Goal: Task Accomplishment & Management: Complete application form

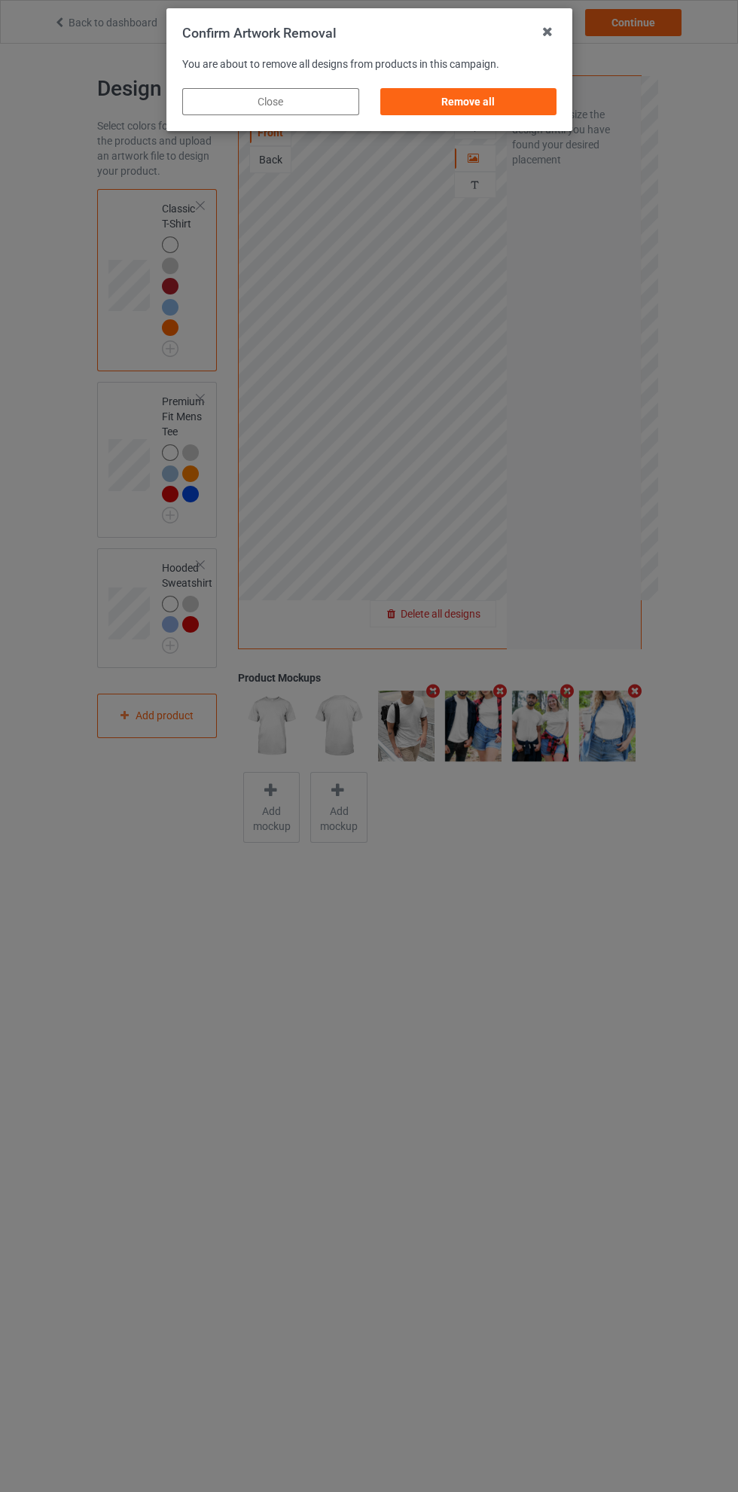
click at [487, 110] on div "Remove all" at bounding box center [468, 101] width 177 height 27
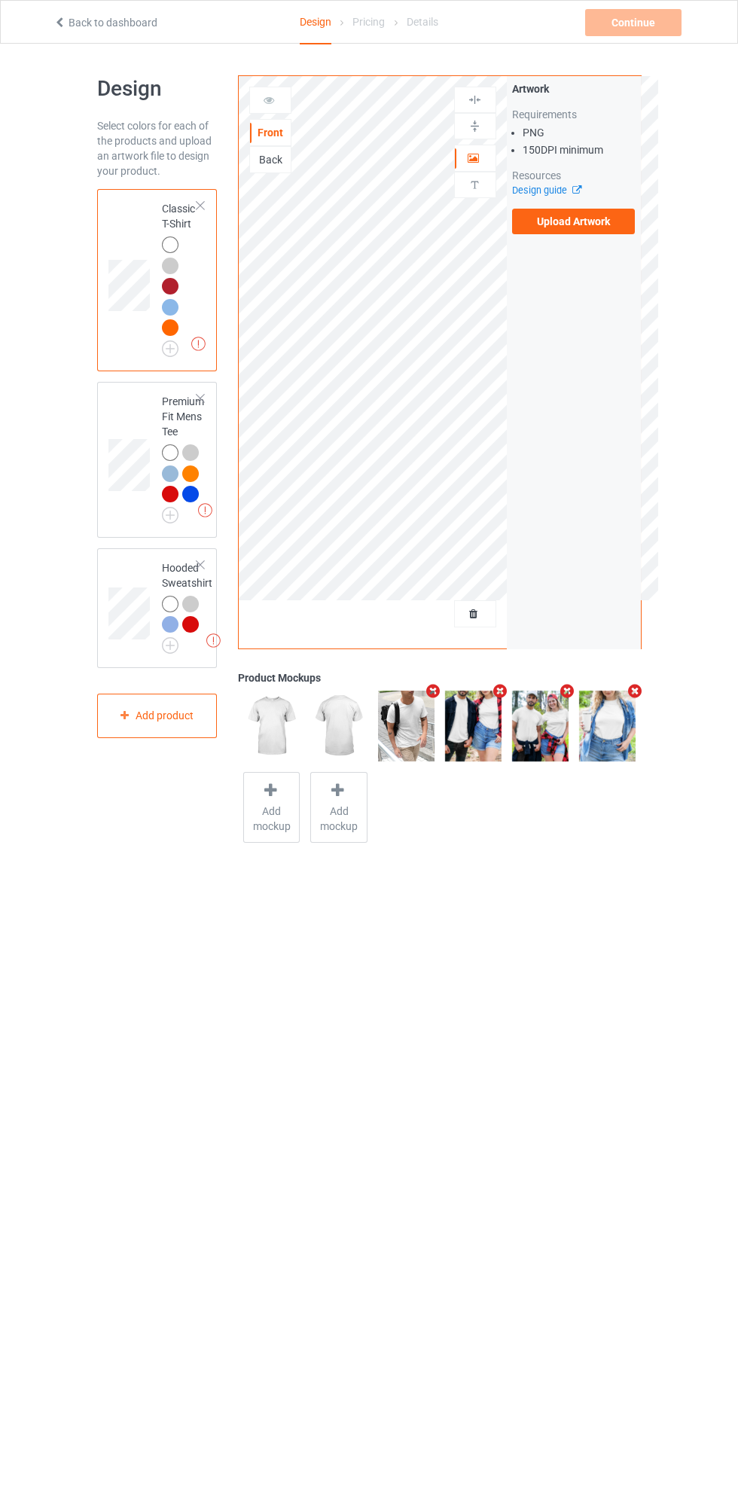
click at [593, 231] on label "Upload Artwork" at bounding box center [574, 222] width 124 height 26
click at [0, 0] on input "Upload Artwork" at bounding box center [0, 0] width 0 height 0
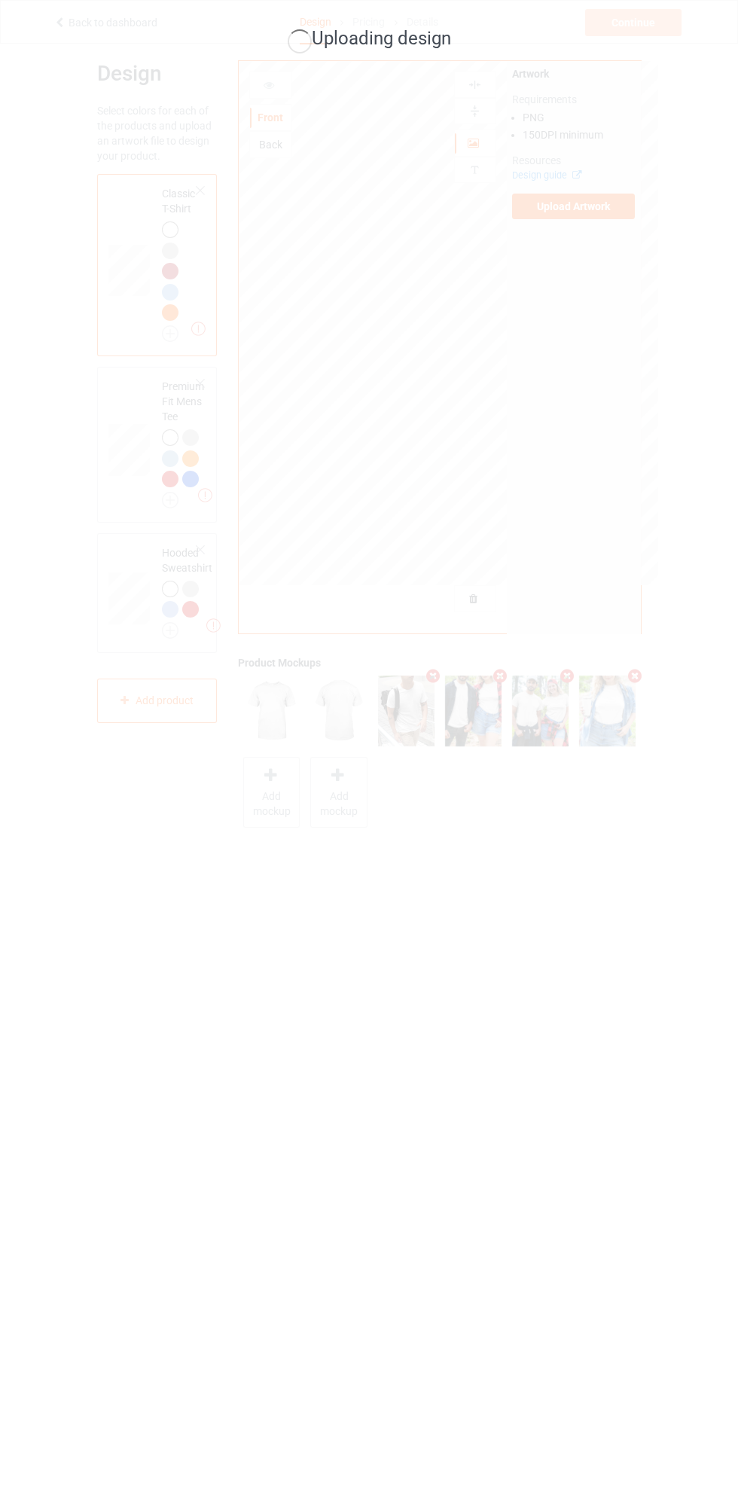
scroll to position [16, 0]
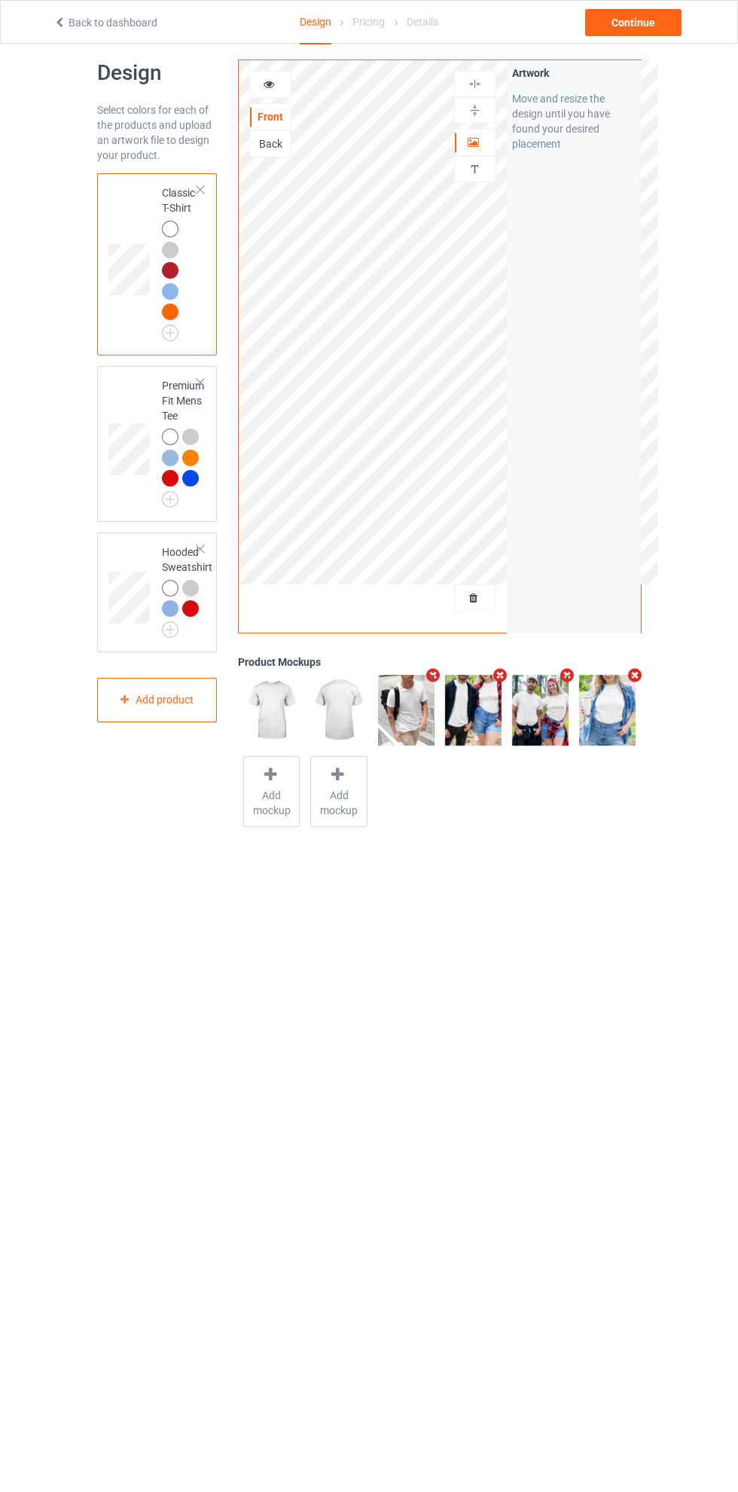
click at [507, 169] on div "Artwork Move and resize the design until you have found your desired placement" at bounding box center [574, 346] width 134 height 573
click at [490, 142] on div at bounding box center [475, 142] width 41 height 15
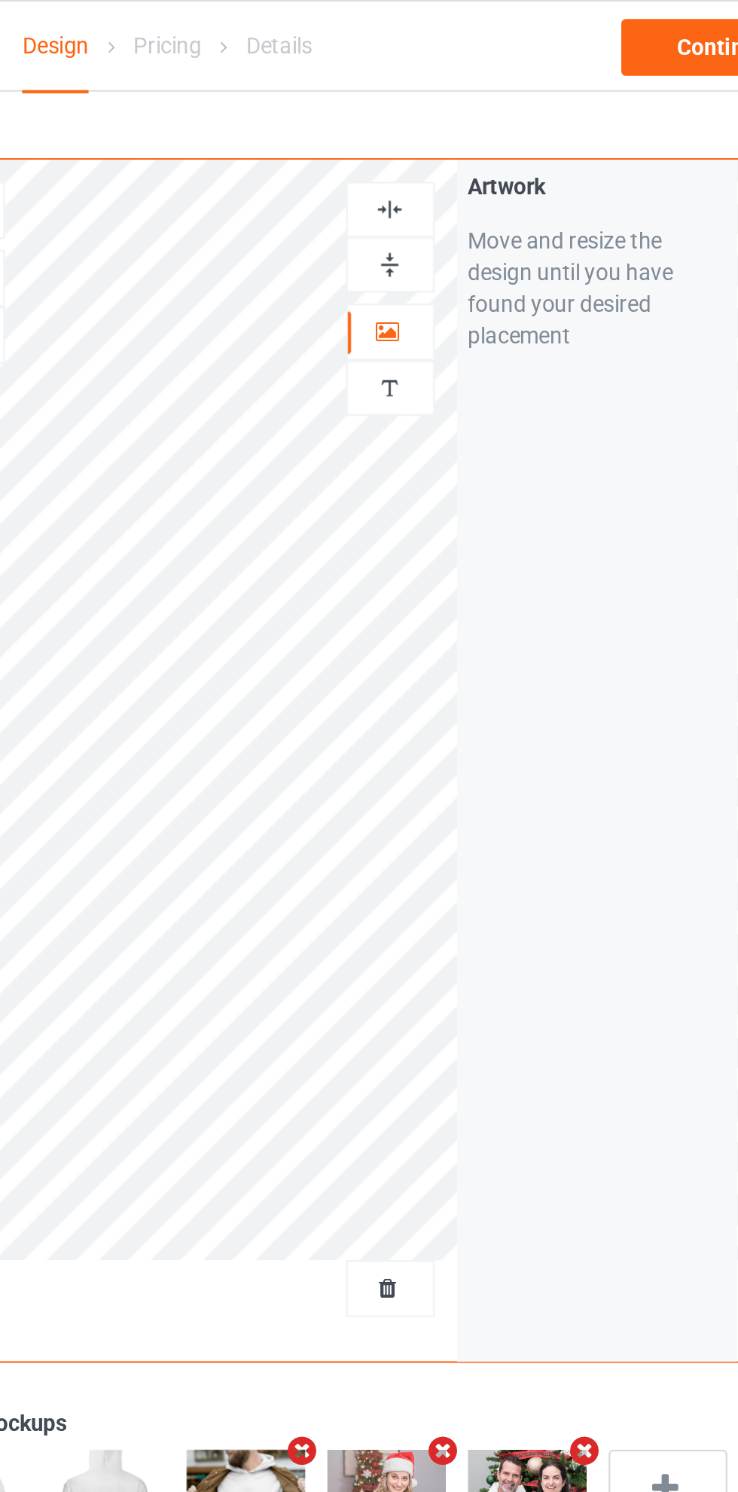
click at [478, 96] on img at bounding box center [475, 100] width 14 height 14
click at [475, 99] on img at bounding box center [475, 100] width 14 height 14
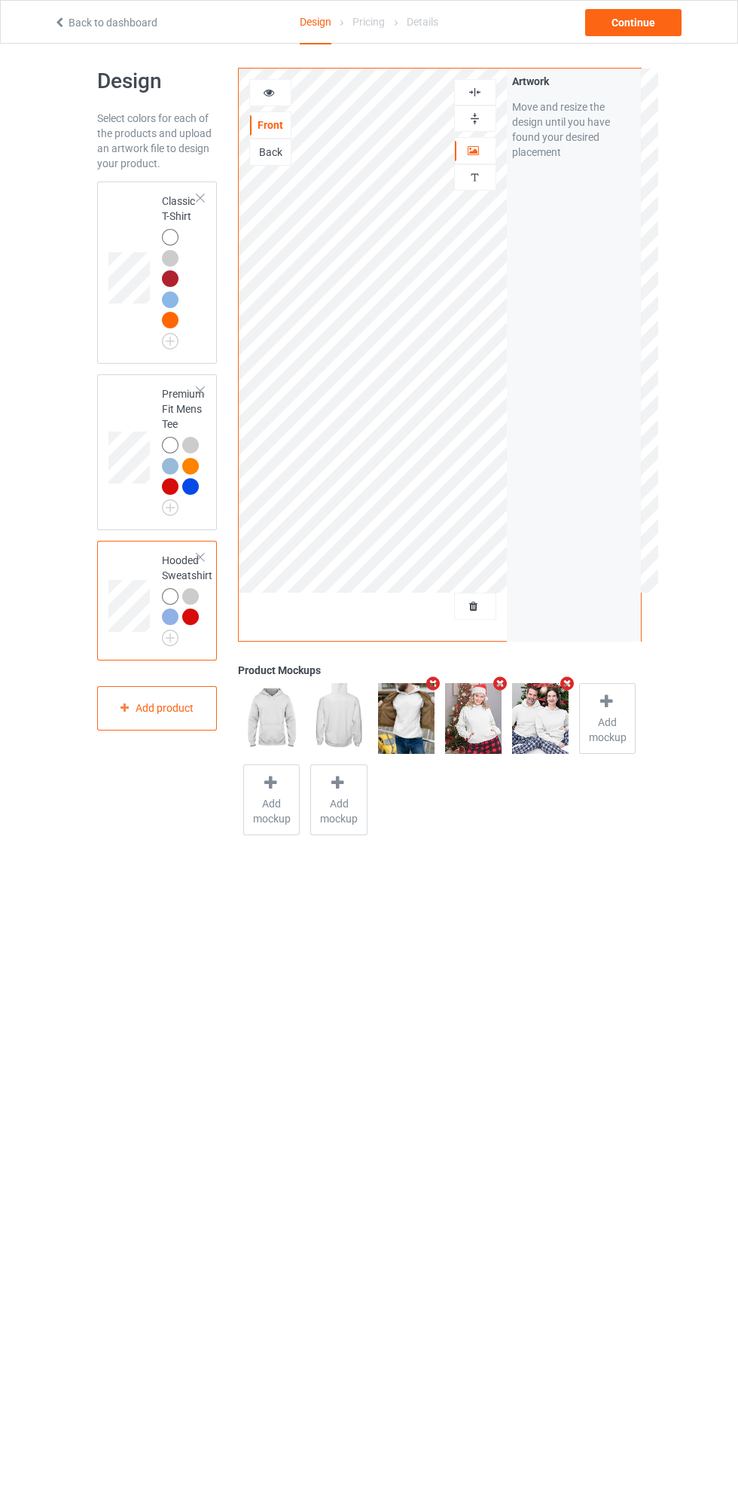
scroll to position [11, 0]
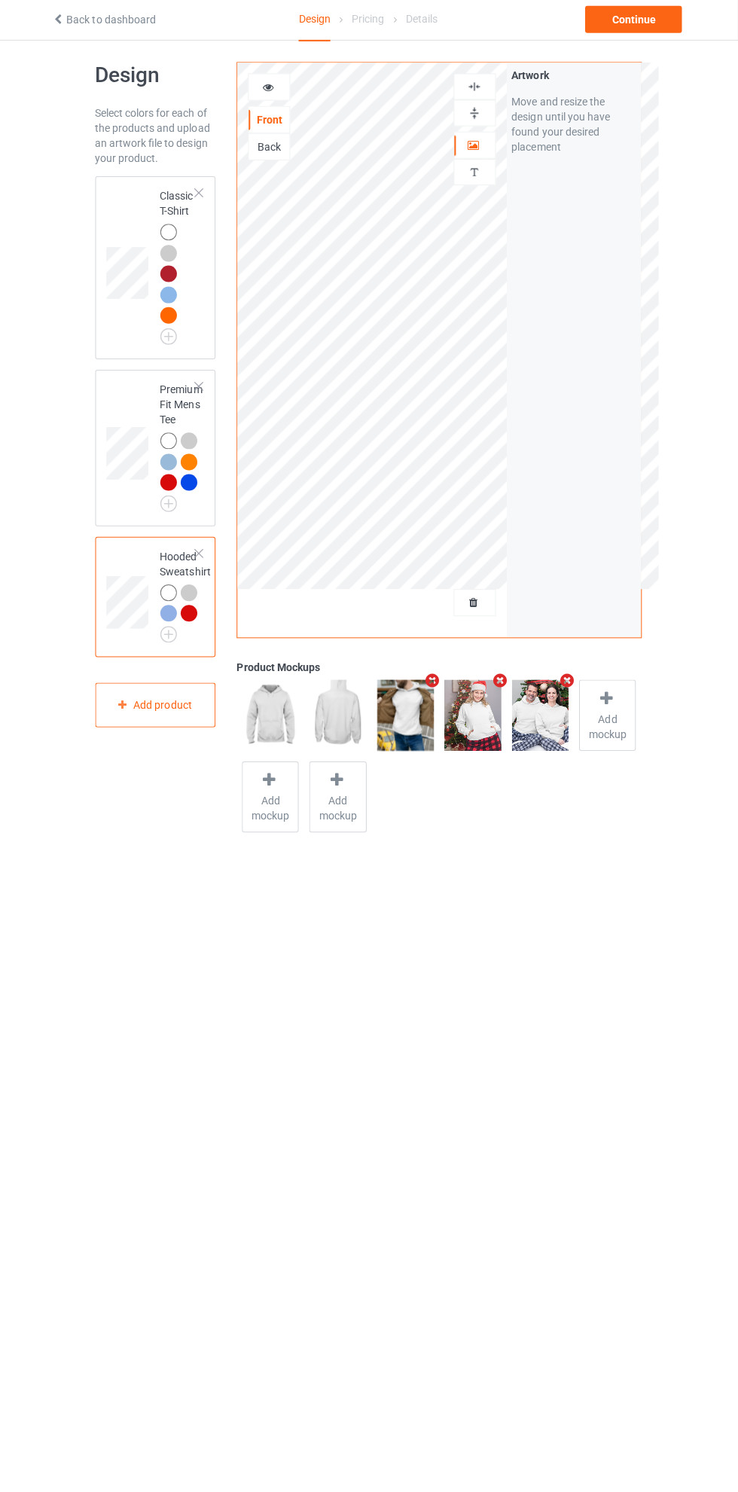
click at [162, 232] on div at bounding box center [170, 234] width 17 height 17
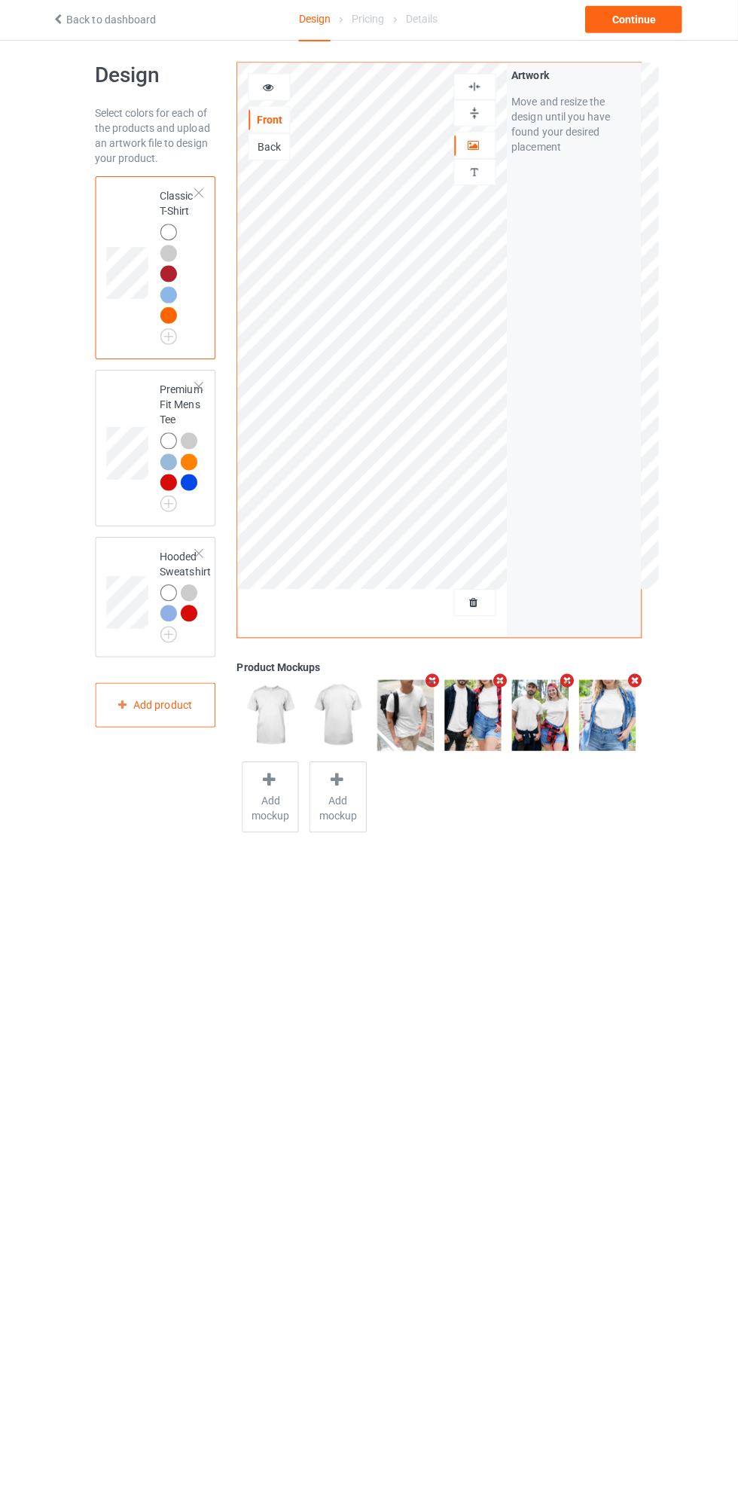
click at [119, 200] on td at bounding box center [130, 270] width 45 height 170
click at [481, 90] on img at bounding box center [475, 89] width 14 height 14
click at [473, 94] on img at bounding box center [475, 89] width 14 height 14
click at [637, 23] on div "Continue" at bounding box center [633, 22] width 96 height 27
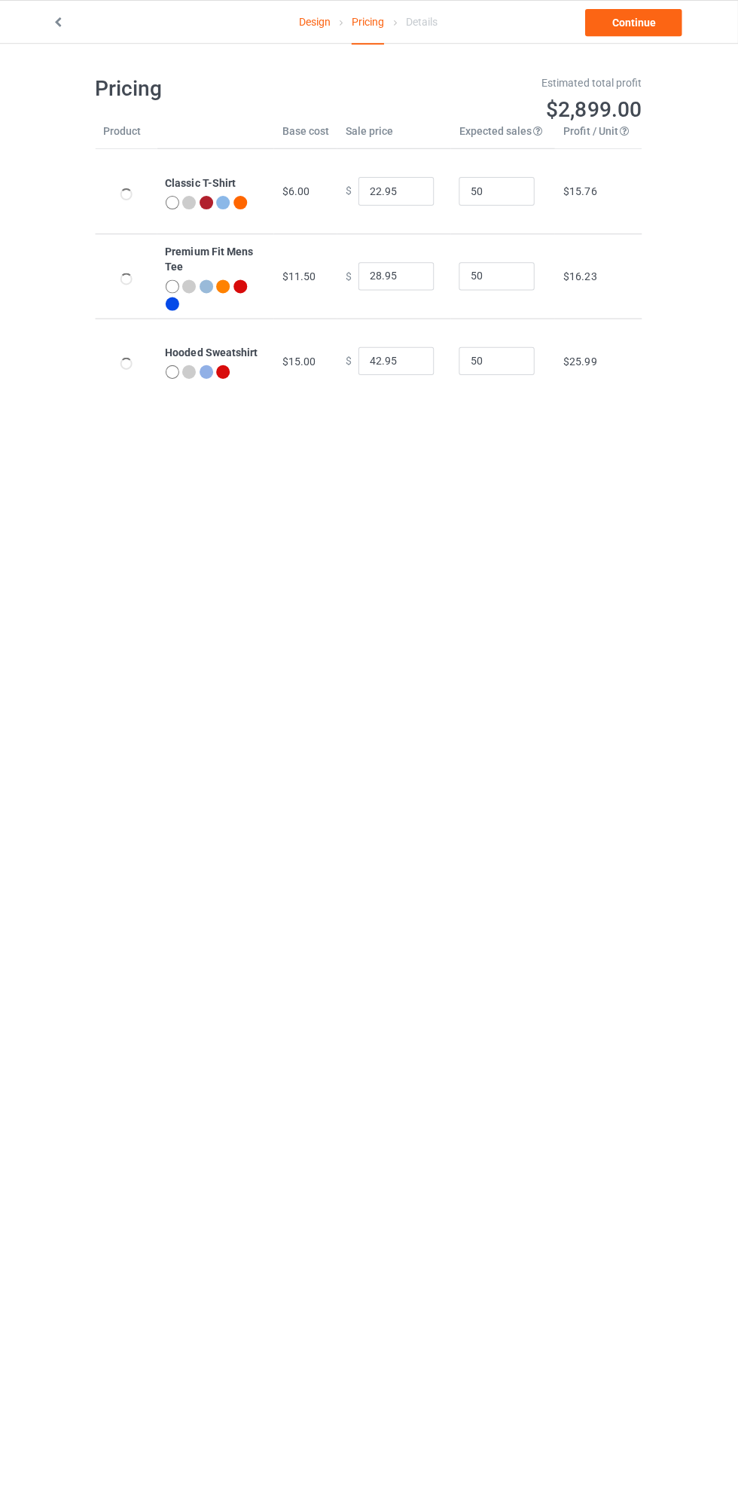
click at [646, 29] on link "Continue" at bounding box center [633, 22] width 96 height 27
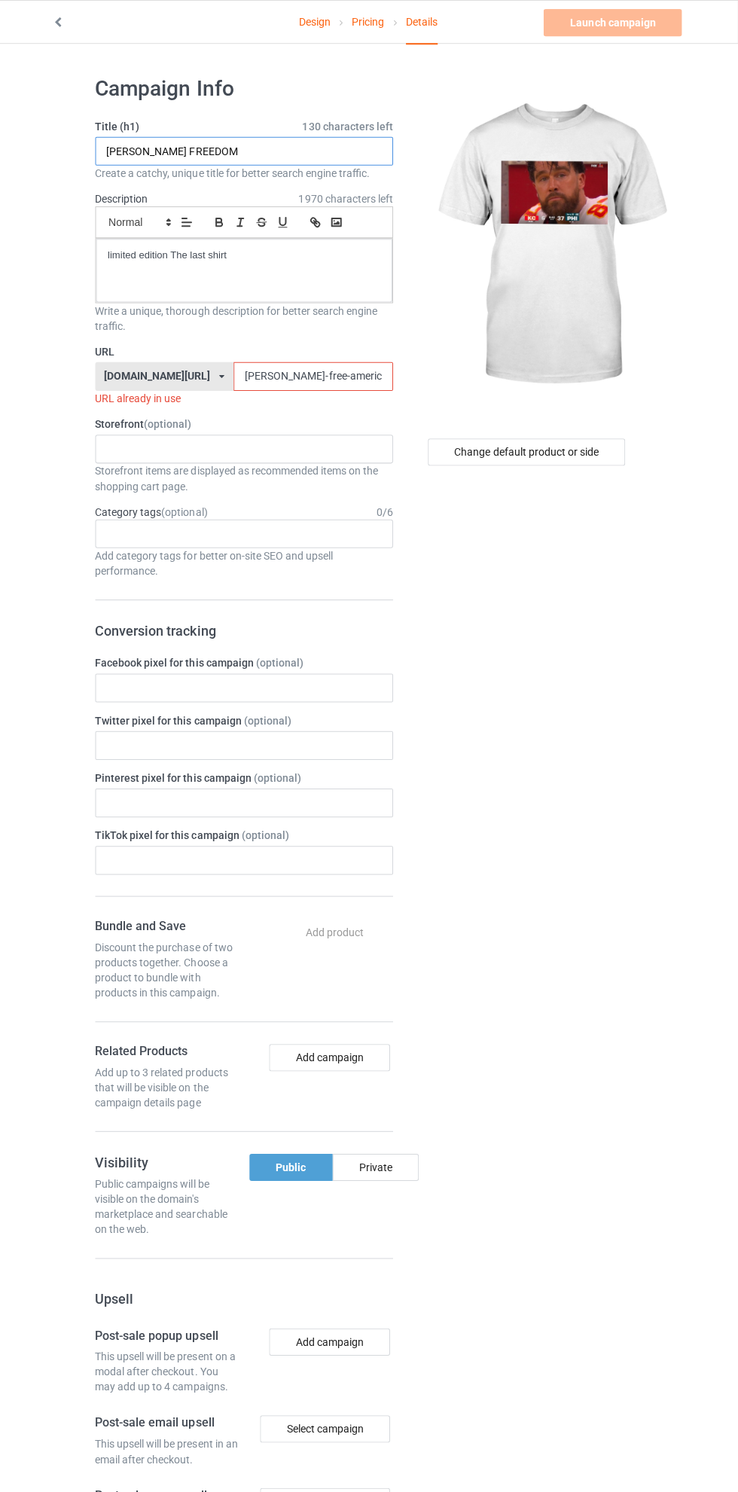
click at [305, 148] on input "[PERSON_NAME] FREEDOM" at bounding box center [245, 150] width 297 height 29
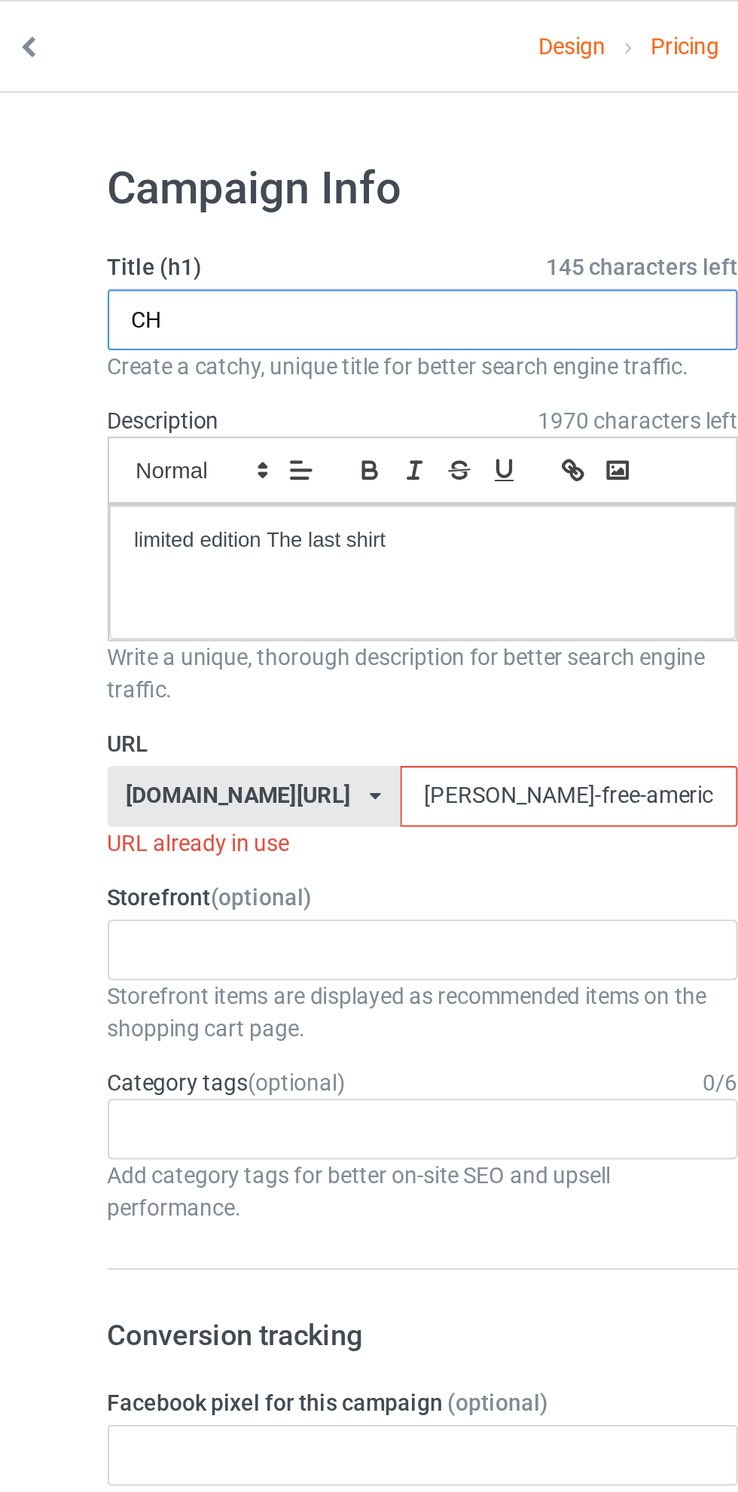
type input "C"
click at [154, 148] on input "[PERSON_NAME]" at bounding box center [245, 150] width 297 height 29
click at [197, 145] on input "[PERSON_NAME]" at bounding box center [245, 150] width 297 height 29
type input "[PERSON_NAME]"
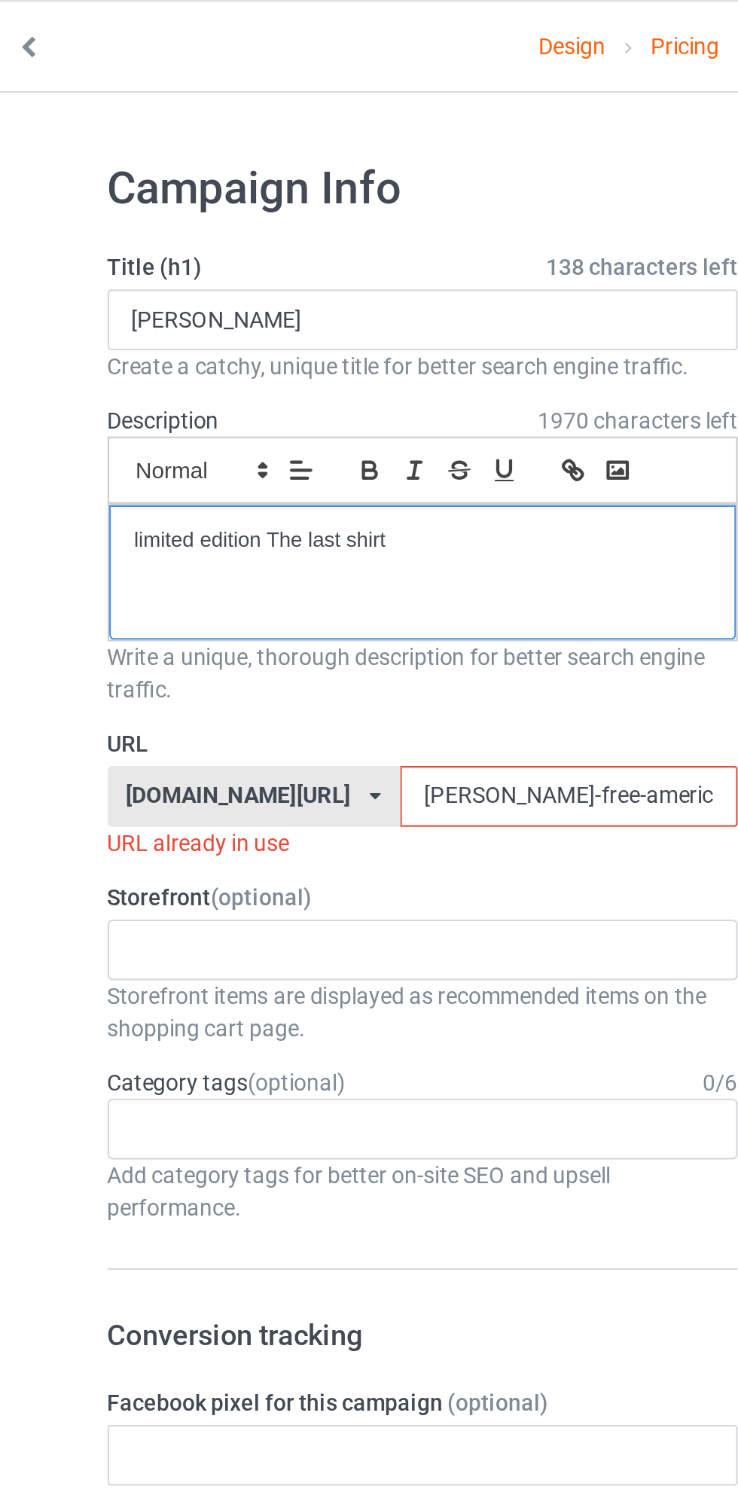
click at [286, 262] on div "limited edition The last shirt" at bounding box center [245, 269] width 295 height 63
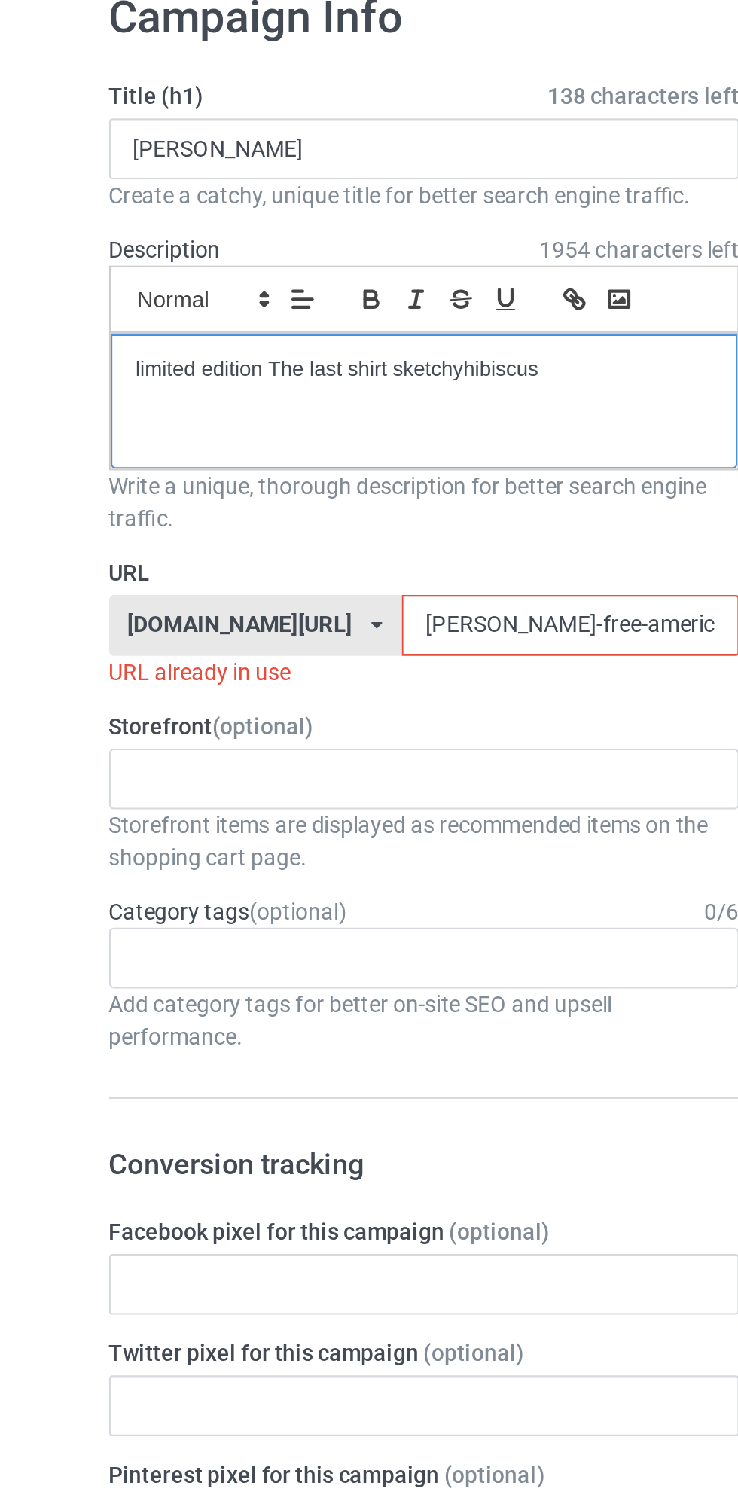
click at [331, 258] on p "limited edition The last shirt sketchyhibiscus" at bounding box center [245, 255] width 271 height 14
click at [255, 256] on p at bounding box center [245, 255] width 271 height 14
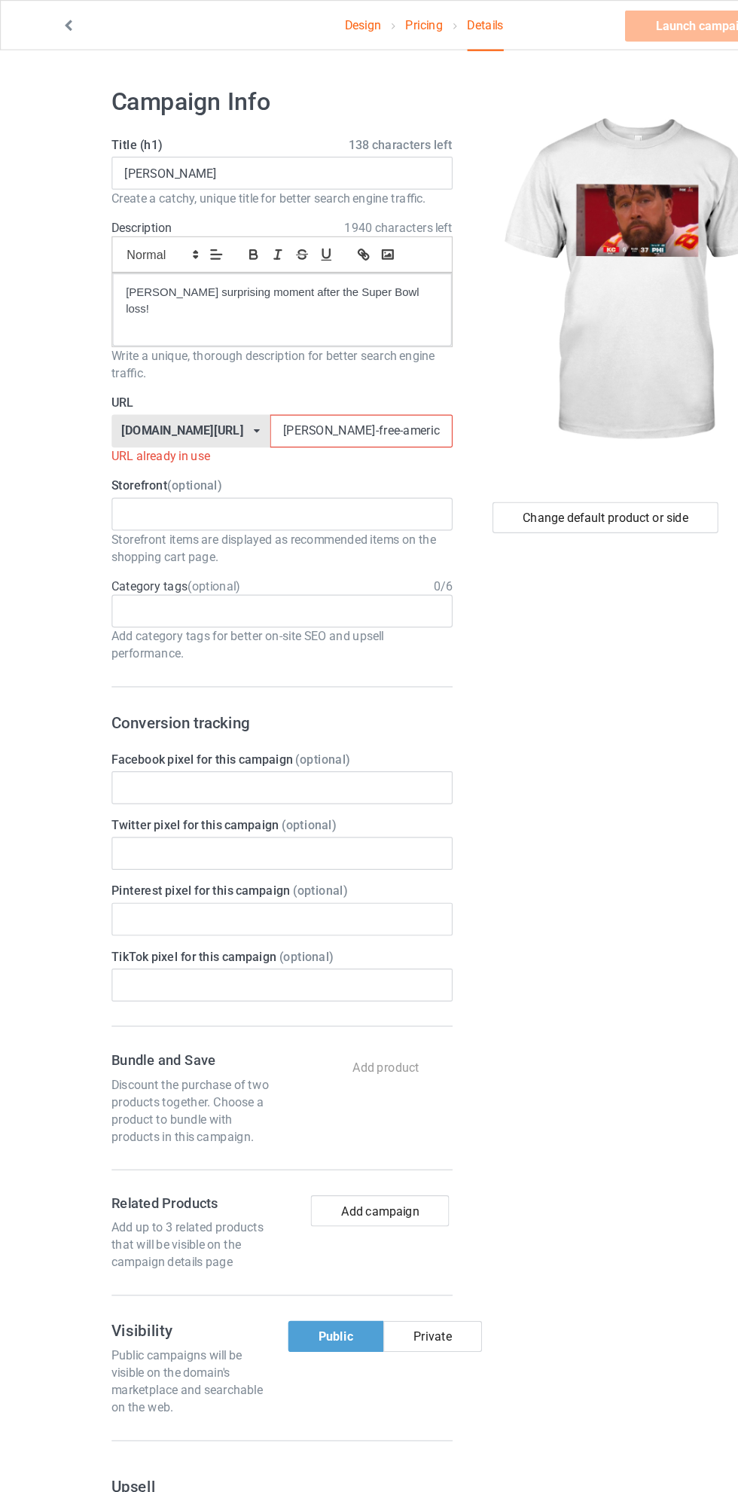
click at [235, 377] on input "[PERSON_NAME]-free-america25shirt079g" at bounding box center [314, 375] width 159 height 29
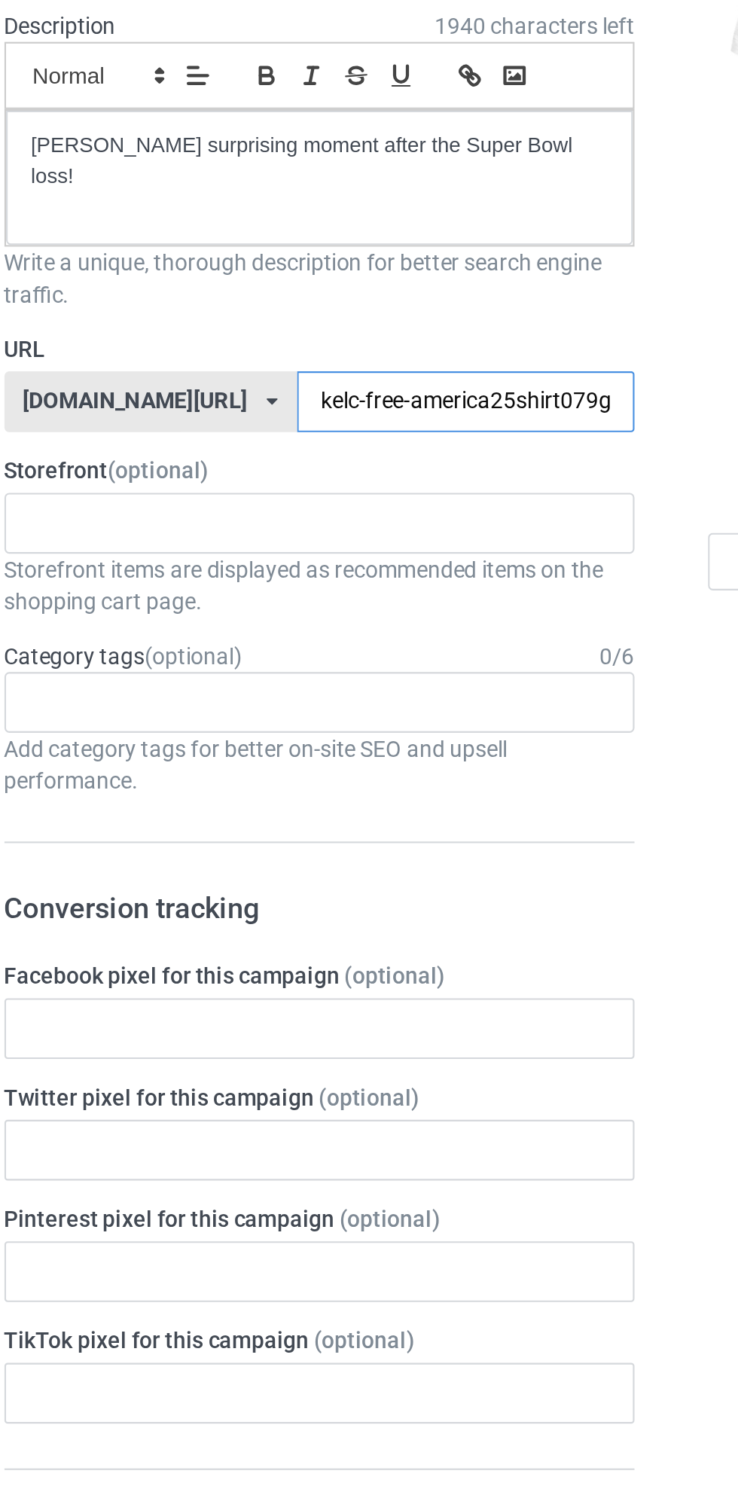
type input "[PERSON_NAME]-free-america25shirt079g"
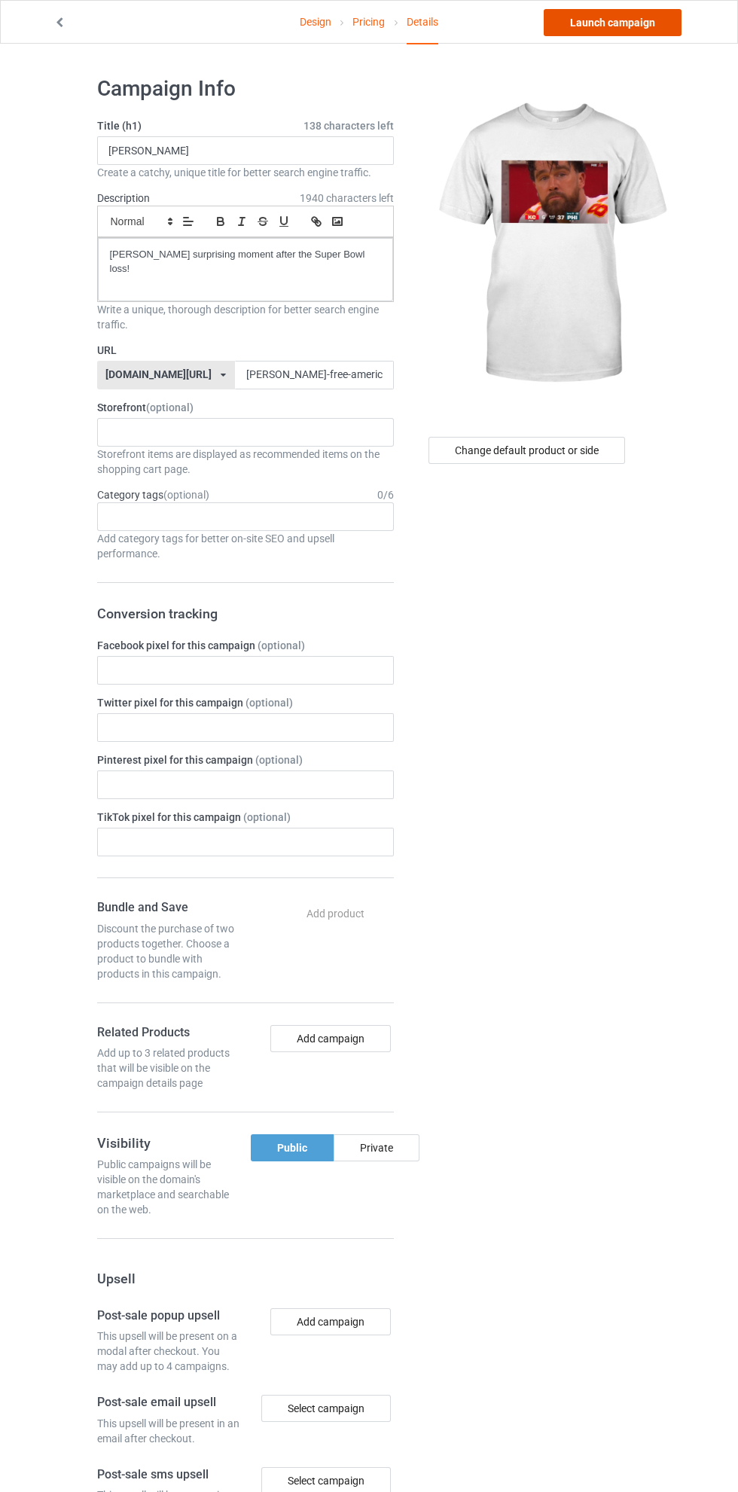
click at [640, 29] on link "Launch campaign" at bounding box center [613, 22] width 138 height 27
